Goal: Information Seeking & Learning: Learn about a topic

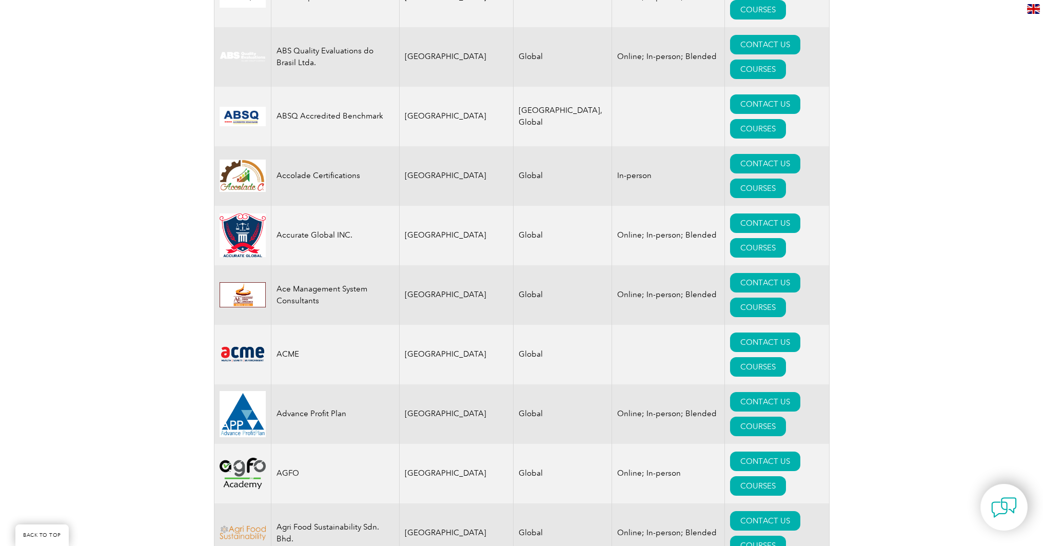
scroll to position [814, 0]
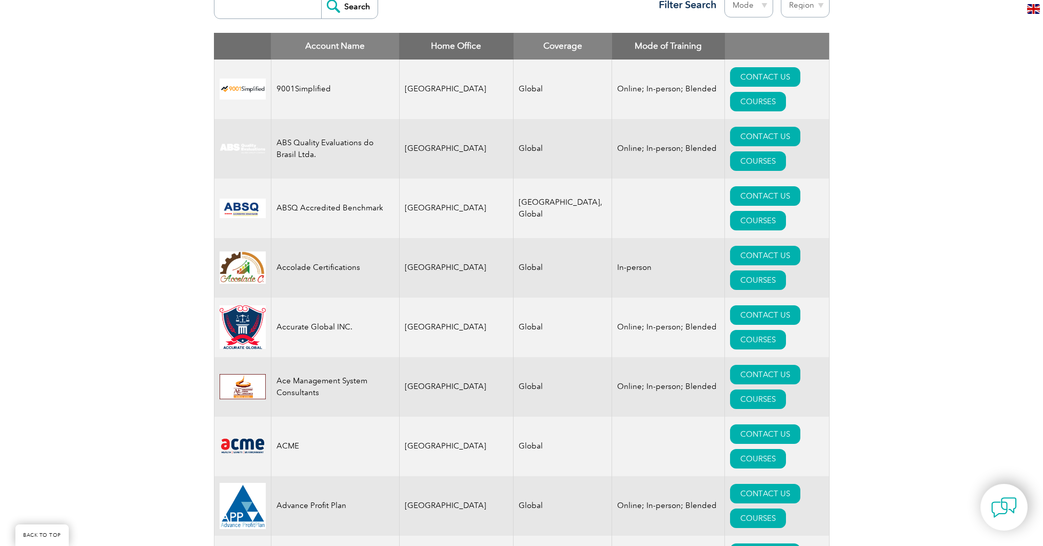
scroll to position [933, 0]
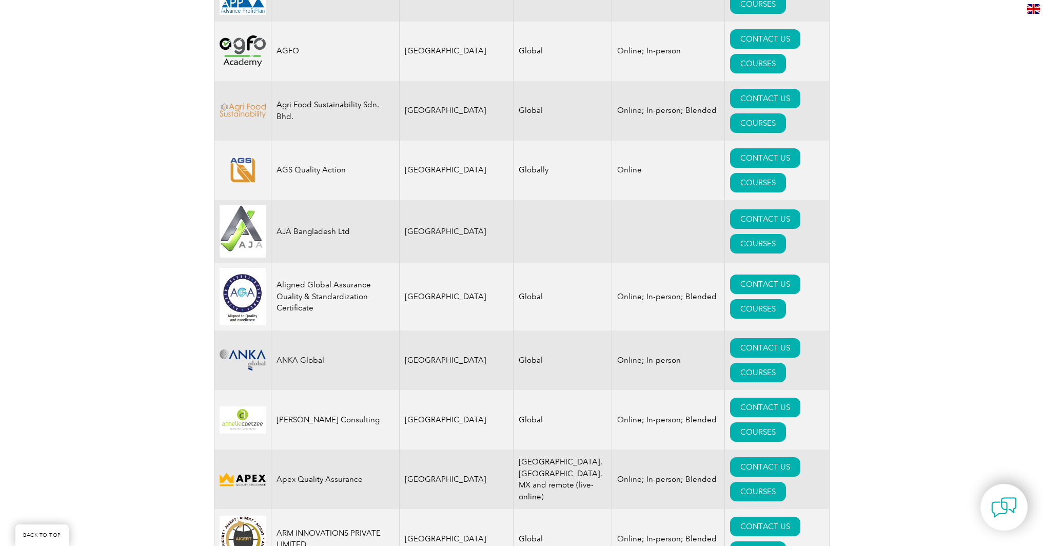
drag, startPoint x: 192, startPoint y: 339, endPoint x: 192, endPoint y: 345, distance: 5.6
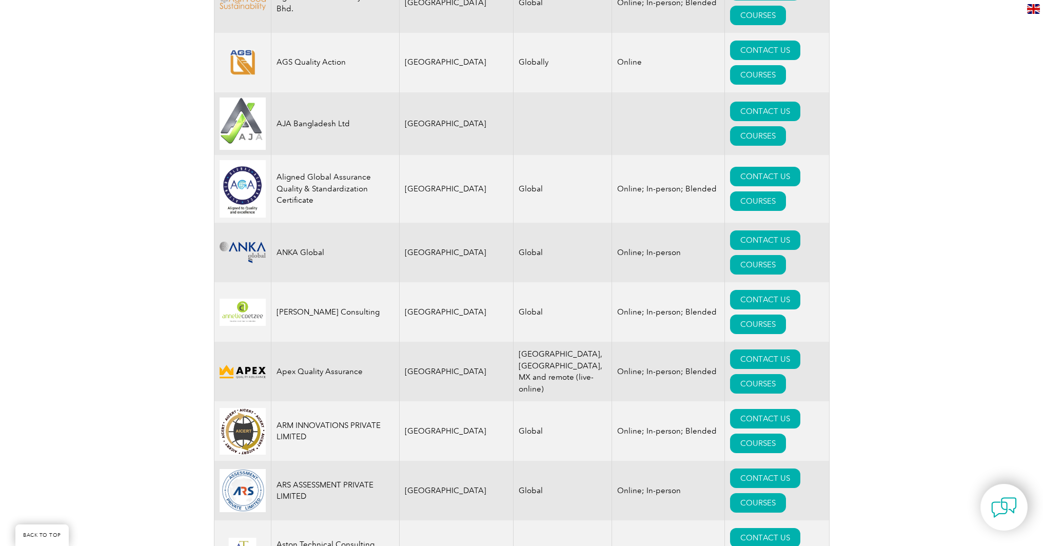
scroll to position [1144, 0]
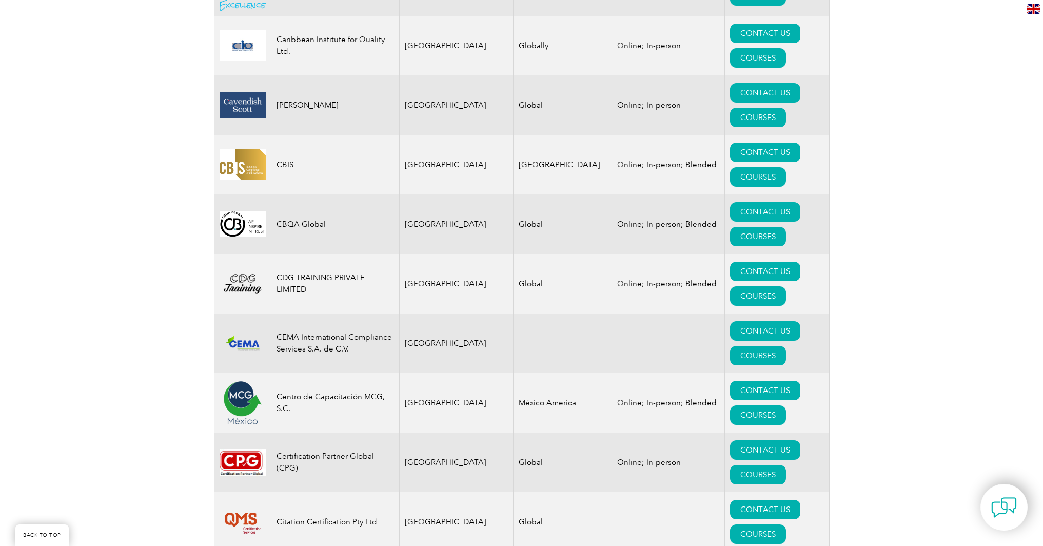
scroll to position [2603, 0]
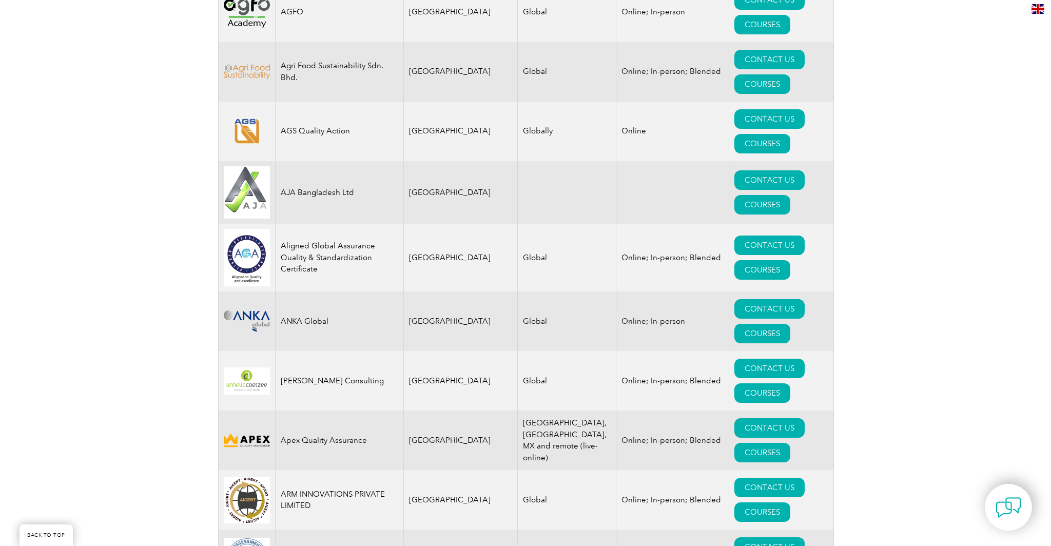
scroll to position [971, 0]
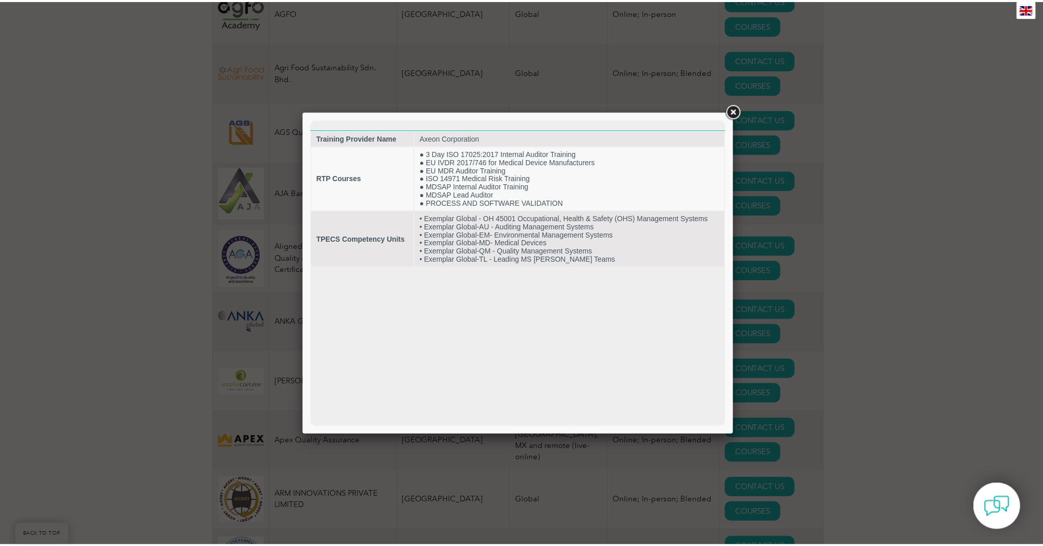
scroll to position [0, 0]
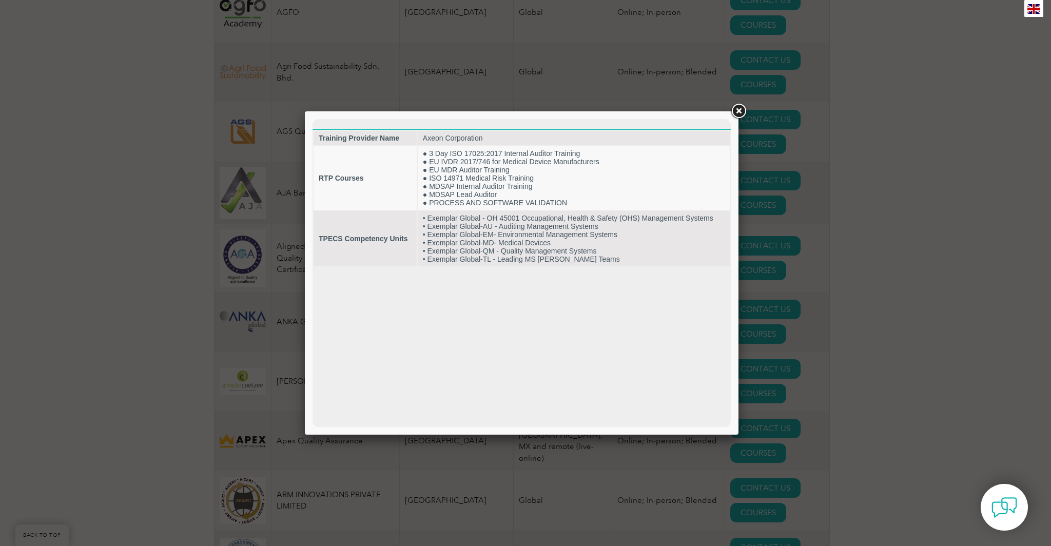
click at [536, 267] on html "Training Provider Name Axeon Corporation RTP Courses ● 3 Day ISO 17025:2017 Int…" at bounding box center [522, 193] width 418 height 148
click at [559, 267] on html "Training Provider Name Axeon Corporation RTP Courses ● 3 Day ISO 17025:2017 Int…" at bounding box center [522, 193] width 418 height 148
drag, startPoint x: 547, startPoint y: 372, endPoint x: 566, endPoint y: 399, distance: 33.2
click at [549, 267] on html "Training Provider Name Axeon Corporation RTP Courses ● 3 Day ISO 17025:2017 Int…" at bounding box center [522, 193] width 418 height 148
click at [561, 267] on html "Training Provider Name Axeon Corporation RTP Courses ● 3 Day ISO 17025:2017 Int…" at bounding box center [522, 193] width 418 height 148
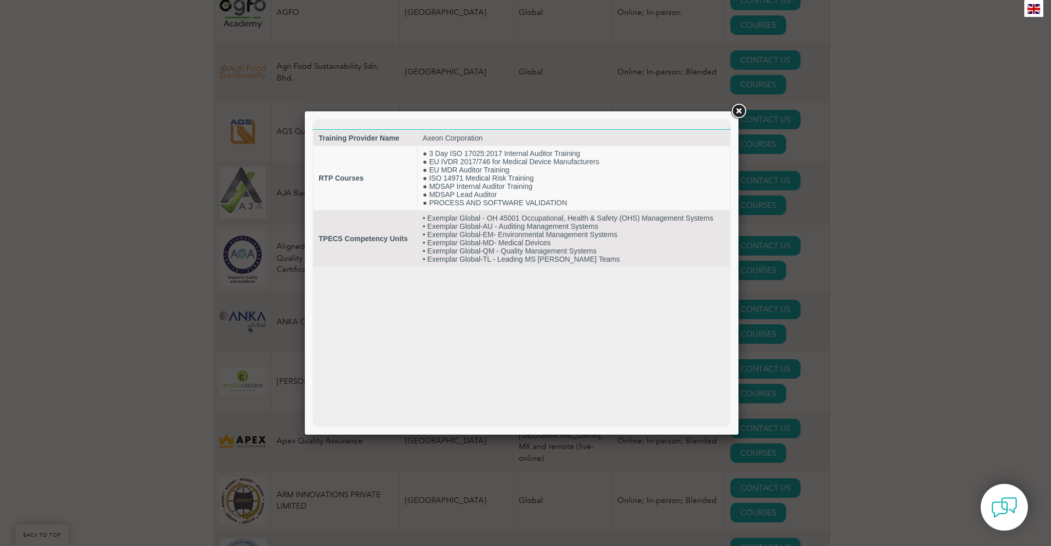
click at [496, 267] on html "Training Provider Name Axeon Corporation RTP Courses ● 3 Day ISO 17025:2017 Int…" at bounding box center [522, 193] width 418 height 148
click at [512, 267] on html "Training Provider Name Axeon Corporation RTP Courses ● 3 Day ISO 17025:2017 Int…" at bounding box center [522, 193] width 418 height 148
click at [738, 112] on link at bounding box center [738, 111] width 18 height 18
